Goal: Check status

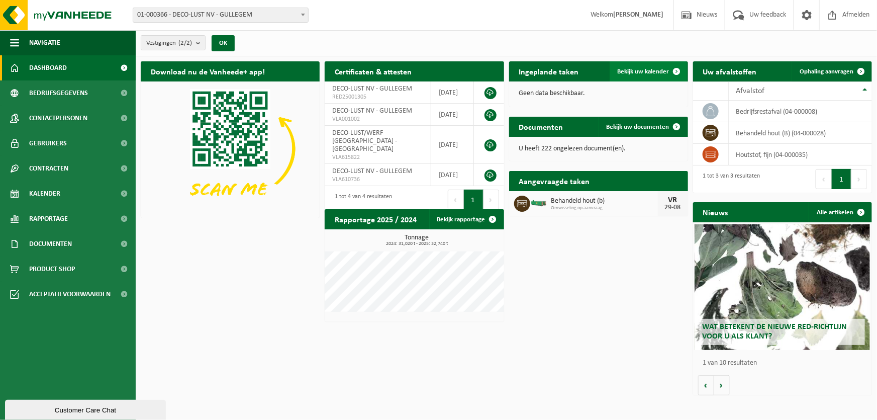
click at [630, 72] on span "Bekijk uw kalender" at bounding box center [644, 71] width 52 height 7
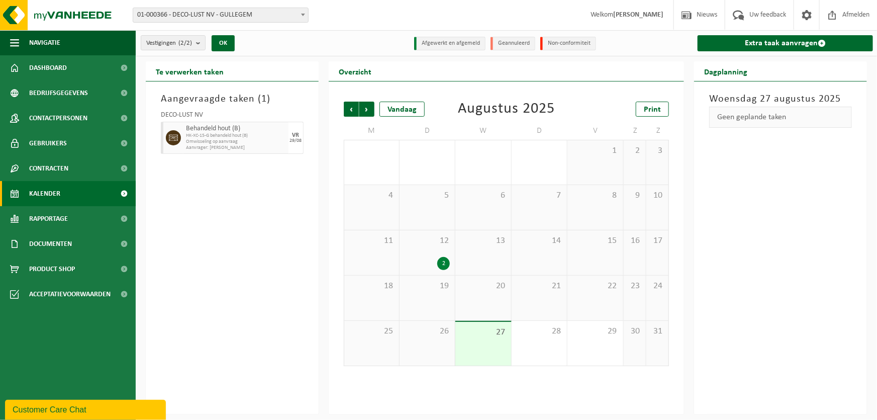
click at [258, 243] on div "Aangevraagde taken ( 1 ) DECO-LUST NV Behandeld hout (B) HK-XC-15-G behandeld h…" at bounding box center [232, 247] width 173 height 333
drag, startPoint x: 215, startPoint y: 130, endPoint x: 226, endPoint y: 118, distance: 16.4
click at [214, 130] on span "Behandeld hout (B)" at bounding box center [236, 129] width 100 height 8
click at [255, 204] on div "Aangevraagde taken ( 1 ) DECO-LUST NV Behandeld hout (B) HK-XC-15-G behandeld h…" at bounding box center [232, 247] width 173 height 333
click at [295, 135] on div "VR" at bounding box center [295, 135] width 7 height 6
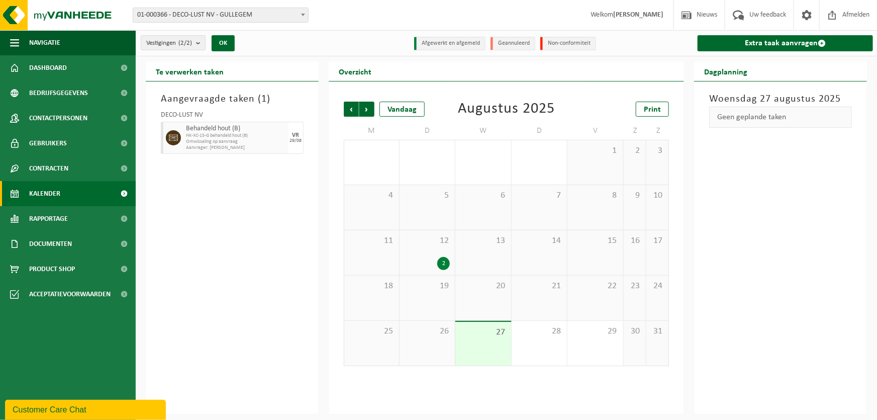
click at [46, 399] on button "Customer Care Chat" at bounding box center [85, 409] width 161 height 20
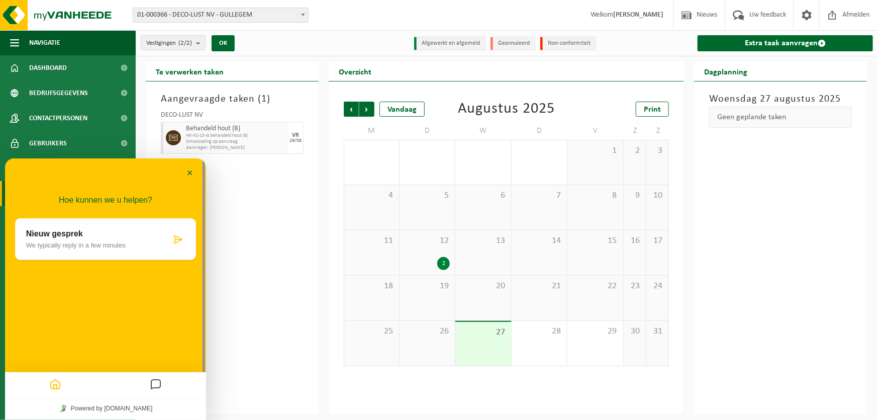
click at [50, 382] on icon "Home" at bounding box center [55, 385] width 12 height 20
click at [155, 384] on icon "Messages" at bounding box center [156, 385] width 12 height 20
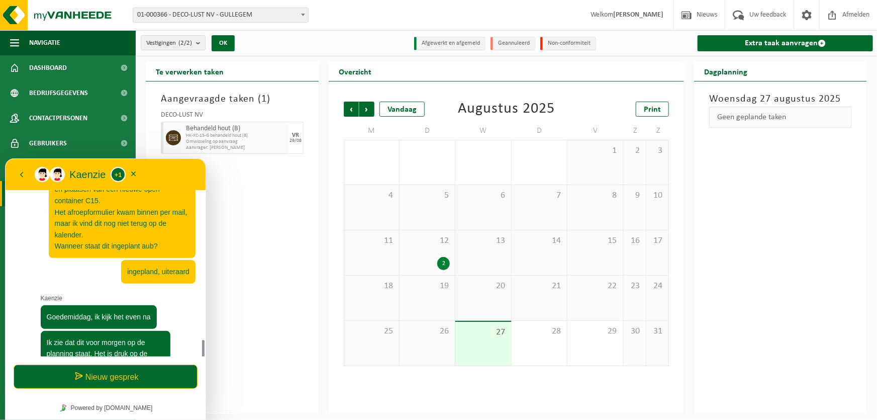
scroll to position [137, 0]
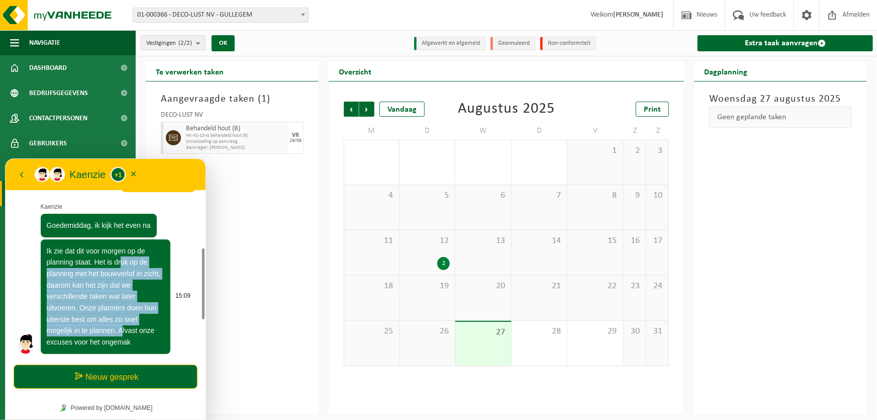
drag, startPoint x: 120, startPoint y: 263, endPoint x: 134, endPoint y: 326, distance: 64.5
click at [124, 331] on span "Ik zie dat dit voor morgen op de planning staat. Het is druk op de planning met…" at bounding box center [104, 295] width 114 height 99
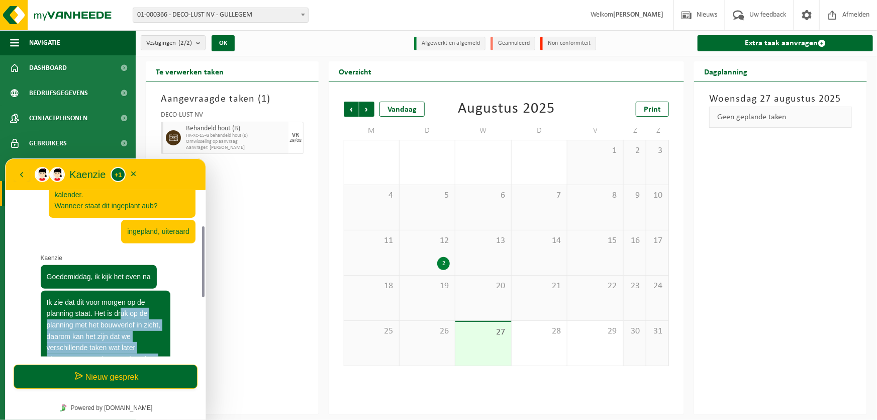
scroll to position [0, 0]
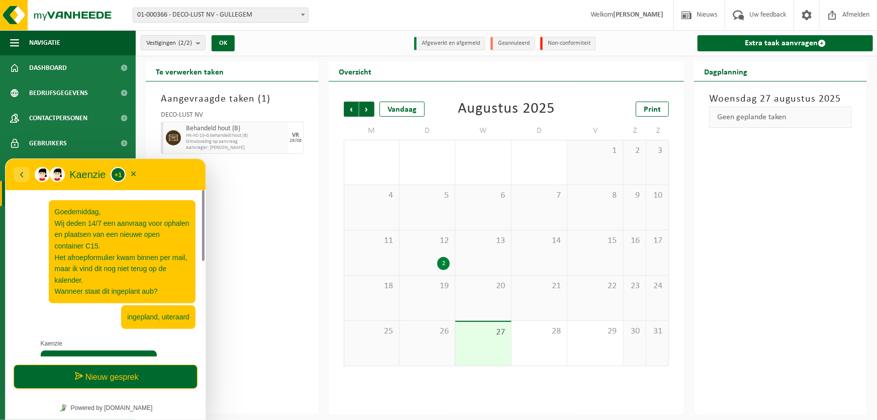
click at [22, 168] on icon "button" at bounding box center [21, 174] width 9 height 12
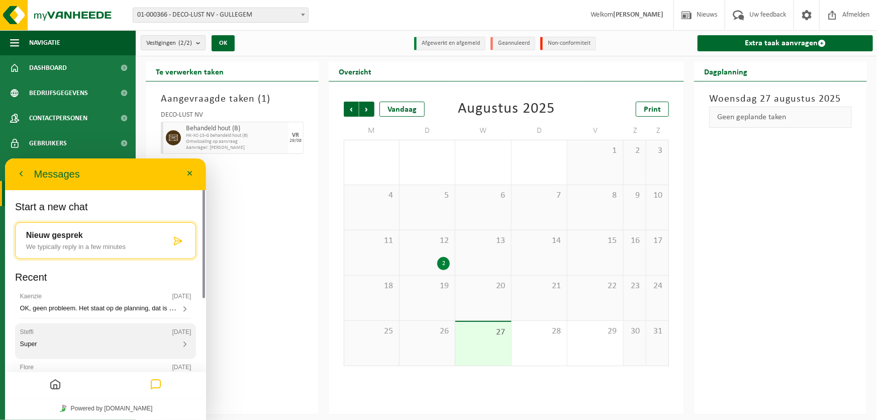
scroll to position [43, 0]
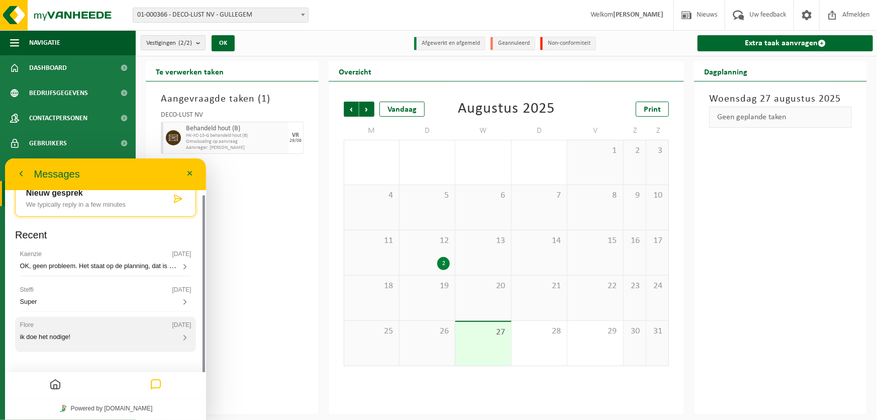
click at [39, 325] on div "Flore [DATE]" at bounding box center [105, 324] width 171 height 7
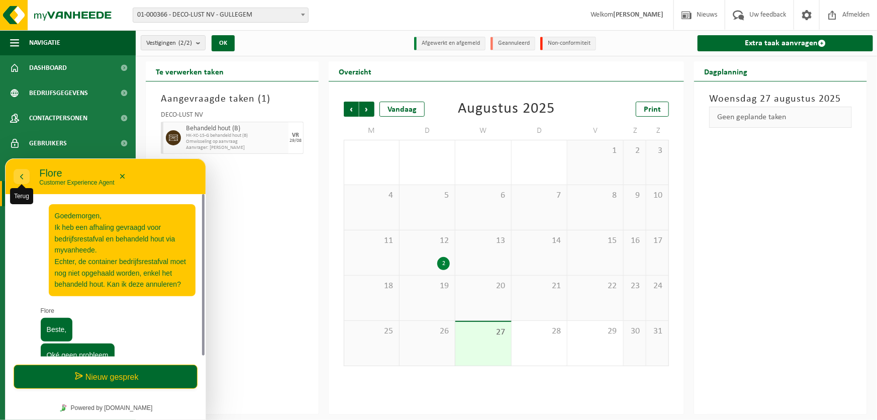
click at [20, 177] on icon "button" at bounding box center [21, 176] width 9 height 12
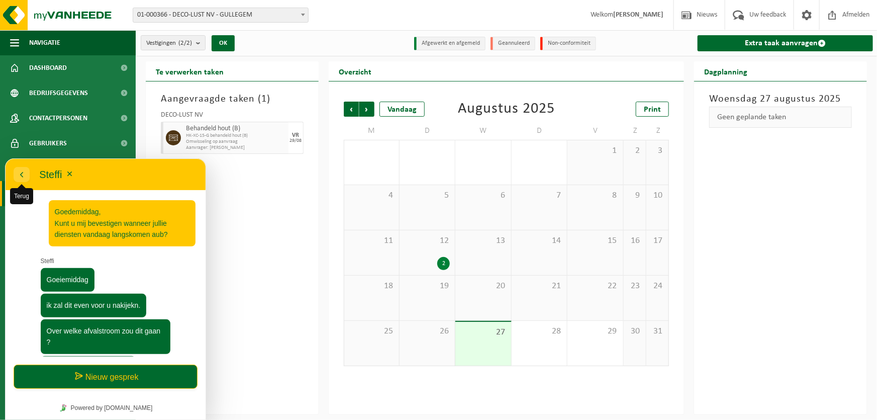
click at [21, 174] on icon "button" at bounding box center [21, 174] width 9 height 12
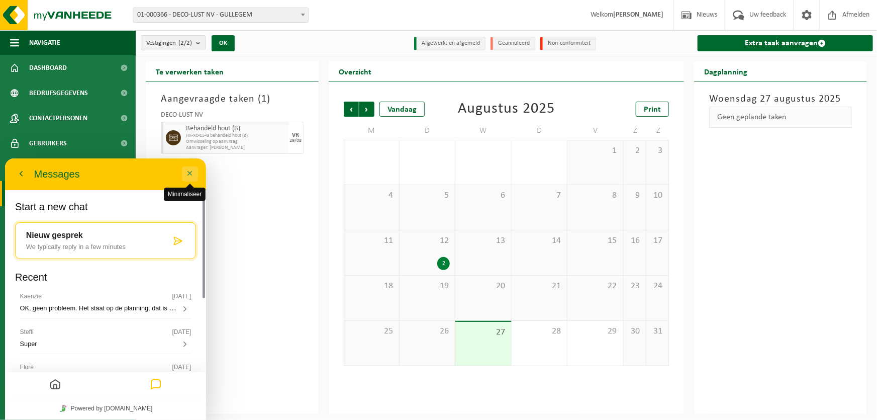
click at [194, 168] on button "Minimaliseer" at bounding box center [190, 173] width 16 height 15
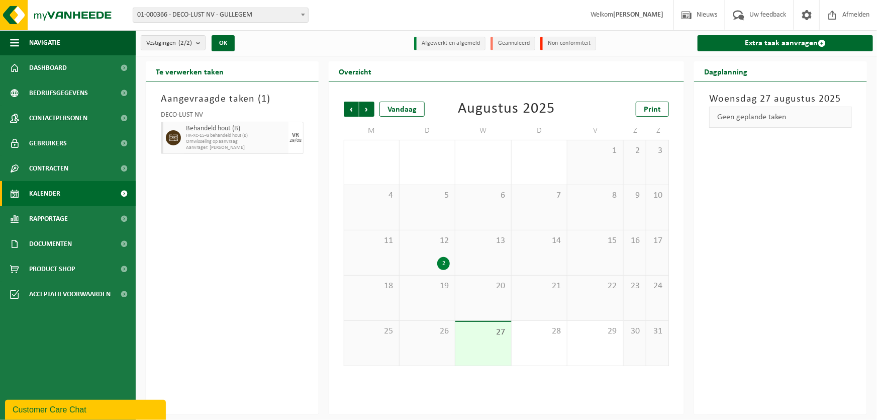
click at [246, 137] on span "HK-XC-15-G behandeld hout (B)" at bounding box center [236, 136] width 100 height 6
click at [41, 66] on span "Dashboard" at bounding box center [48, 67] width 38 height 25
